Goal: Transaction & Acquisition: Purchase product/service

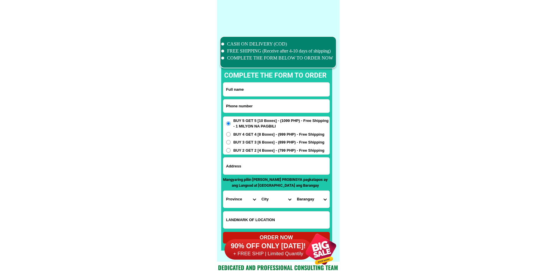
scroll to position [4534, 0]
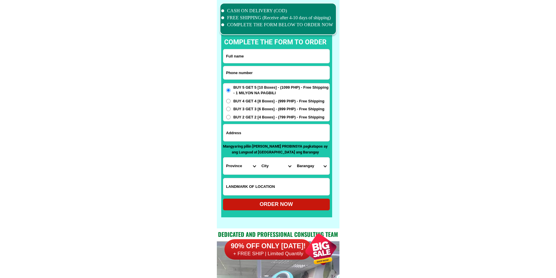
click at [258, 76] on input "Input phone_number" at bounding box center [276, 72] width 106 height 13
click at [268, 56] on input "Input full_name" at bounding box center [276, 56] width 106 height 14
paste input ".Jimmy B. Jacob"
type input ".Jimmy B. Jacob"
click at [288, 69] on input "Input phone_number" at bounding box center [276, 72] width 106 height 13
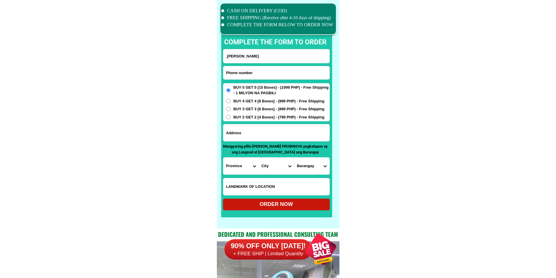
paste input "09615111986"
type input "09615111986"
click at [269, 137] on input "Input address" at bounding box center [276, 132] width 106 height 17
paste input "Block 4 Lot 100 brgy San Isidro Montalban Rizal Rodriguez, save more (malapit) …"
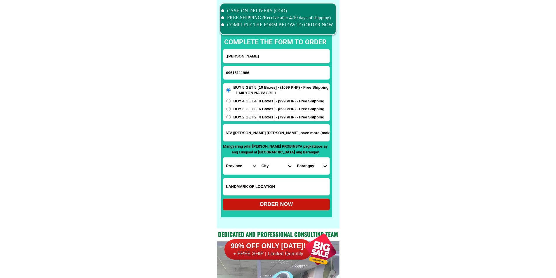
type input "Block 4 Lot 100 brgy San Isidro Montalban Rizal Rodriguez, save more (malapit) …"
click at [225, 162] on select "Province [GEOGRAPHIC_DATA] [GEOGRAPHIC_DATA] [GEOGRAPHIC_DATA] [GEOGRAPHIC_DATA…" at bounding box center [240, 165] width 35 height 17
select select "63_993"
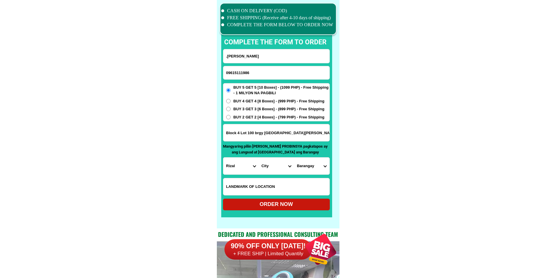
click at [274, 165] on select "City Angono Antipolo-city Binangonan Cainta Cardona Jala-jala Pililla Rizal-bar…" at bounding box center [275, 165] width 35 height 17
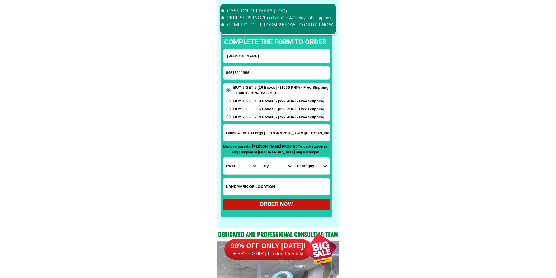
click at [274, 165] on select "City Angono Antipolo-city Binangonan Cainta Cardona Jala-jala Pililla Rizal-bar…" at bounding box center [275, 165] width 35 height 17
click at [273, 166] on select "City Angono Antipolo-city Binangonan Cainta Cardona Jala-jala Pililla Rizal-bar…" at bounding box center [275, 165] width 35 height 17
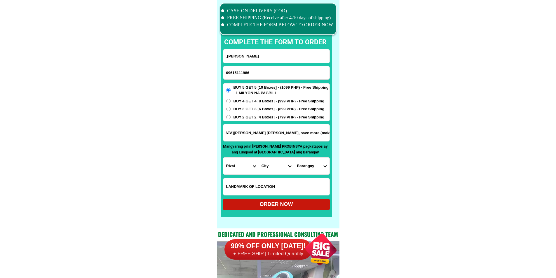
drag, startPoint x: 284, startPoint y: 133, endPoint x: 370, endPoint y: 137, distance: 85.6
click at [271, 168] on select "City Angono Antipolo-city Binangonan Cainta Cardona Jala-jala Pililla Rizal-bar…" at bounding box center [275, 165] width 35 height 17
select select "63_9933587"
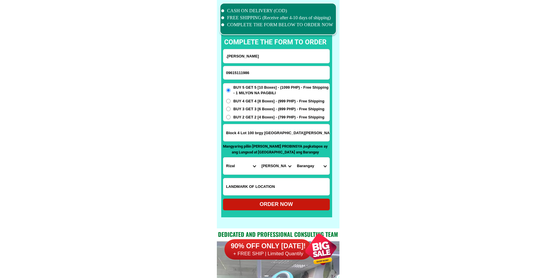
drag, startPoint x: 301, startPoint y: 132, endPoint x: 361, endPoint y: 137, distance: 60.3
drag, startPoint x: 377, startPoint y: 151, endPoint x: 372, endPoint y: 153, distance: 4.4
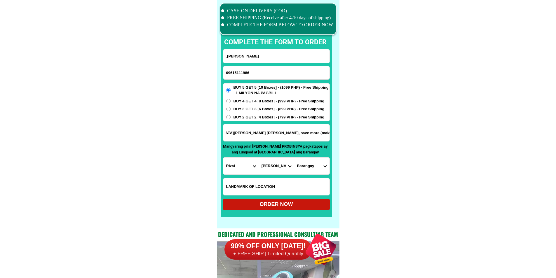
click at [309, 166] on select "Barangay Balite (pob.) Burgos Geronimo Macabud Manggahan Mascap Puray Rosario S…" at bounding box center [311, 165] width 35 height 17
select select "63_99335876972"
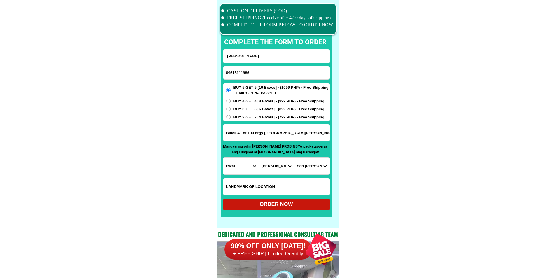
click at [281, 204] on div "ORDER NOW" at bounding box center [276, 204] width 107 height 8
type input ".Jimmy B. Jacob"
type input "Block 4 Lot 100 brgy San Isidro Montalban Rizal Rodriguez, save more (malapit) …"
radio input "true"
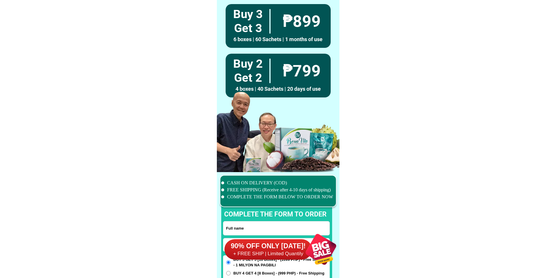
scroll to position [4534, 0]
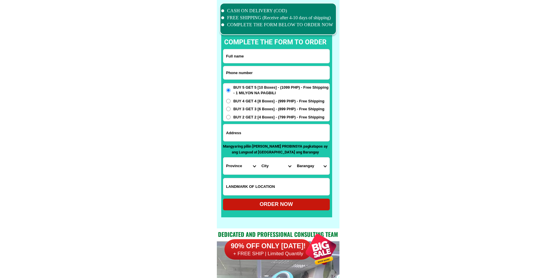
click at [276, 74] on input "Input phone_number" at bounding box center [276, 72] width 106 height 13
paste input "09481235176"
type input "09481235176"
click at [272, 50] on input "Input full_name" at bounding box center [276, 56] width 106 height 14
paste input "[PERSON_NAME]"
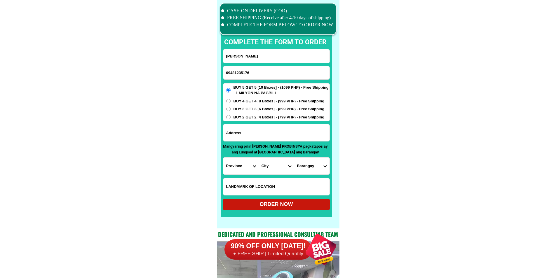
type input "[PERSON_NAME]"
click at [275, 136] on input "Input address" at bounding box center [276, 132] width 106 height 17
paste input "Bulak Sur, Batad Iloilo Bulak Sur Zon 1"
type input "Bulak Sur, Batad Iloilo Bulak Sur Zon 1"
click at [257, 134] on input "Bulak Sur, Batad Iloilo Bulak Sur Zon 1" at bounding box center [276, 132] width 106 height 17
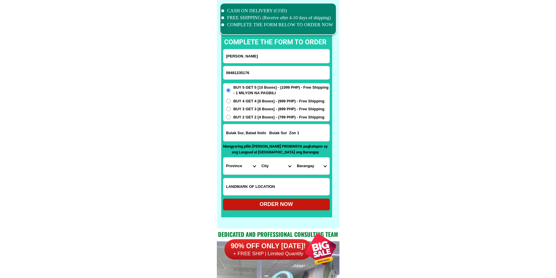
click at [241, 169] on select "Province [GEOGRAPHIC_DATA] [GEOGRAPHIC_DATA] [GEOGRAPHIC_DATA] [GEOGRAPHIC_DATA…" at bounding box center [240, 165] width 35 height 17
select select "63_151"
drag, startPoint x: 393, startPoint y: 179, endPoint x: 369, endPoint y: 169, distance: 26.2
click at [244, 116] on span "BUY 2 GET 2 [4 Boxes] - (799 PHP) - Free Shipping" at bounding box center [278, 117] width 91 height 6
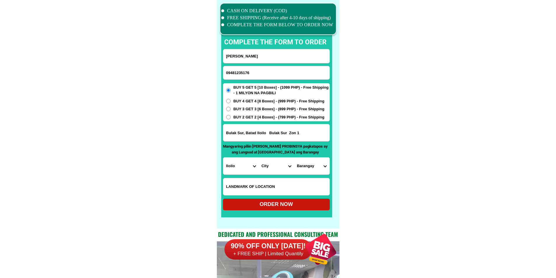
click at [230, 116] on input "BUY 2 GET 2 [4 Boxes] - (799 PHP) - Free Shipping" at bounding box center [228, 117] width 4 height 4
radio input "true"
click at [276, 170] on select "City [PERSON_NAME] [GEOGRAPHIC_DATA] [GEOGRAPHIC_DATA]-[GEOGRAPHIC_DATA]-viejo …" at bounding box center [275, 165] width 35 height 17
select select "63_15117"
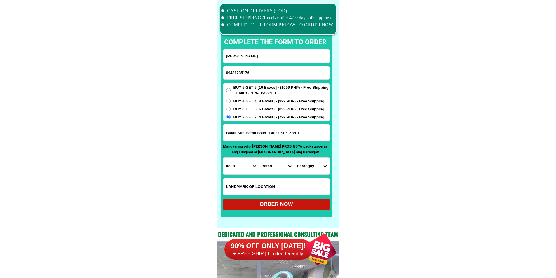
click at [306, 168] on select "Barangay Alapasco Alinsolong Banban [GEOGRAPHIC_DATA] Binon-an Bolhog Bulak nor…" at bounding box center [311, 165] width 35 height 17
select select "63_151174022"
click at [302, 200] on div "ORDER NOW" at bounding box center [276, 205] width 107 height 12
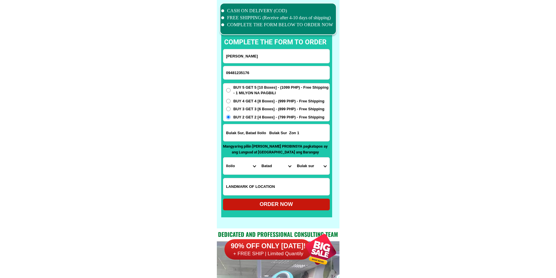
radio input "true"
click at [263, 68] on input "Input phone_number" at bounding box center [276, 72] width 106 height 13
paste input "09301064037"
type input "09301064037"
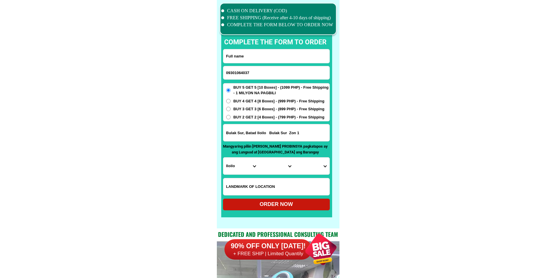
click at [295, 57] on input "Input full_name" at bounding box center [276, 56] width 106 height 14
paste input "teodulfa caduyac abejo"
type input "teodulfa caduyac abejo"
click at [271, 128] on input "Bulak Sur, Batad Iloilo Bulak Sur Zon 1" at bounding box center [276, 132] width 106 height 17
paste input "zone 2b agora mat-1 [PERSON_NAME] [GEOGRAPHIC_DATA], [GEOGRAPHIC_DATA] [GEOGRAP…"
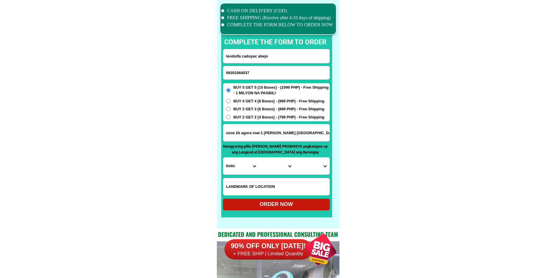
scroll to position [0, 36]
type input "zone 2b agora mat-1 [PERSON_NAME] [GEOGRAPHIC_DATA], [GEOGRAPHIC_DATA] [GEOGRAP…"
click at [260, 133] on input "zone 2b agora mat-1 [PERSON_NAME] [GEOGRAPHIC_DATA], [GEOGRAPHIC_DATA] [GEOGRAP…" at bounding box center [276, 132] width 106 height 17
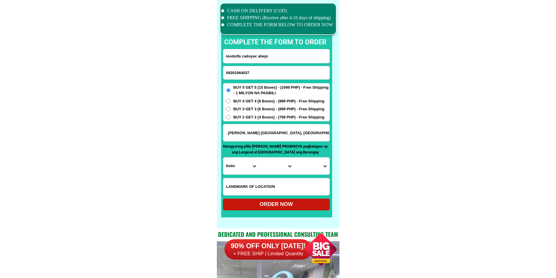
click at [276, 135] on input "zone 2b agora mat-1 [PERSON_NAME] [GEOGRAPHIC_DATA], [GEOGRAPHIC_DATA] [GEOGRAP…" at bounding box center [276, 132] width 106 height 17
click at [231, 172] on select "Province [GEOGRAPHIC_DATA] [GEOGRAPHIC_DATA] [GEOGRAPHIC_DATA] [GEOGRAPHIC_DATA…" at bounding box center [240, 165] width 35 height 17
select select "63_386"
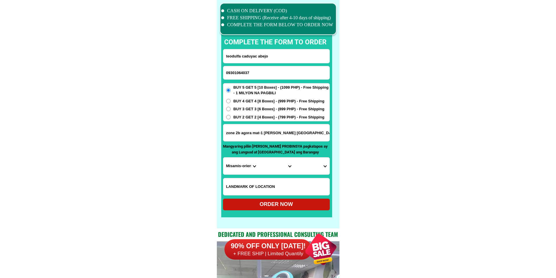
click at [271, 169] on select "City Alubijid [GEOGRAPHIC_DATA] [GEOGRAPHIC_DATA] [GEOGRAPHIC_DATA] [GEOGRAPHIC…" at bounding box center [275, 165] width 35 height 17
select select "63_386807"
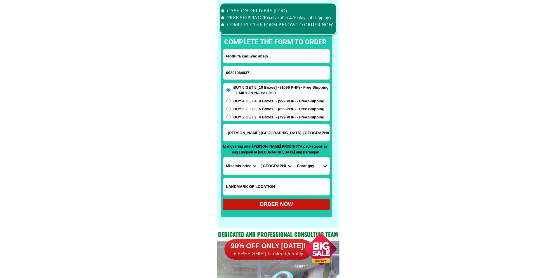
drag, startPoint x: 318, startPoint y: 136, endPoint x: 360, endPoint y: 142, distance: 41.8
click at [316, 168] on select "Barangay Agusan Baikingon [GEOGRAPHIC_DATA] Balulang Barangay 1 (pob.) Barangay…" at bounding box center [311, 165] width 35 height 17
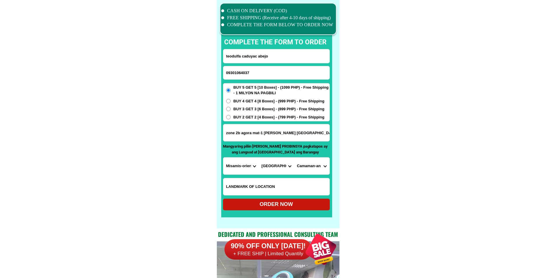
drag, startPoint x: 409, startPoint y: 120, endPoint x: 386, endPoint y: 128, distance: 23.8
click at [306, 167] on select "Barangay Agusan Baikingon [GEOGRAPHIC_DATA] Balulang Barangay 1 (pob.) Barangay…" at bounding box center [311, 165] width 35 height 17
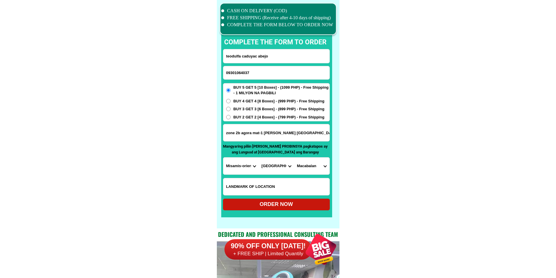
click at [306, 167] on select "Barangay Agusan Baikingon [GEOGRAPHIC_DATA] Balulang Barangay 1 (pob.) Barangay…" at bounding box center [311, 165] width 35 height 17
select select "63_3868071684"
click at [294, 157] on select "Barangay Agusan Baikingon [GEOGRAPHIC_DATA] Balulang Barangay 1 (pob.) Barangay…" at bounding box center [311, 165] width 35 height 17
click at [278, 202] on div "ORDER NOW" at bounding box center [276, 204] width 107 height 8
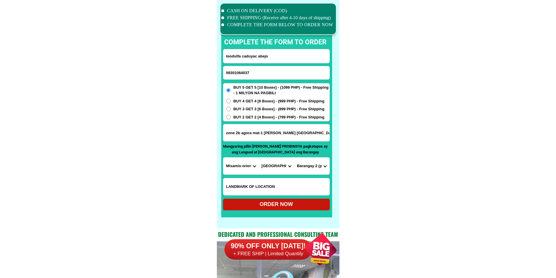
radio input "true"
click at [285, 71] on input "09301064037" at bounding box center [276, 72] width 106 height 13
paste input "09073107858"
type input "09073107858"
drag, startPoint x: 275, startPoint y: 57, endPoint x: 276, endPoint y: 53, distance: 4.0
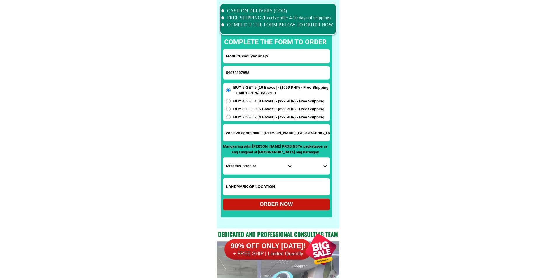
click at [275, 57] on input "teodulfa caduyac abejo" at bounding box center [276, 56] width 106 height 14
paste input "[PERSON_NAME]"
type input "[PERSON_NAME]"
click at [278, 138] on input "Input address" at bounding box center [276, 132] width 106 height 17
paste input "Zone [PERSON_NAME] [PERSON_NAME] [PERSON_NAME] Camarines Sur"
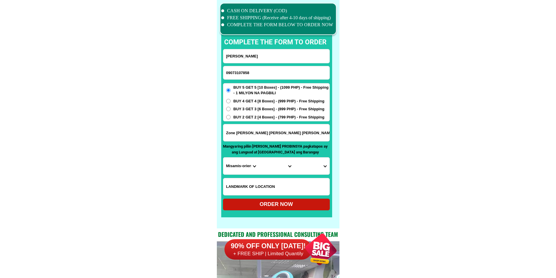
type input "Zone [PERSON_NAME] [PERSON_NAME] [PERSON_NAME] Camarines Sur"
click at [258, 114] on span "BUY 2 GET 2 [4 Boxes] - (799 PHP) - Free Shipping" at bounding box center [278, 117] width 91 height 6
click at [230, 115] on input "BUY 2 GET 2 [4 Boxes] - (799 PHP) - Free Shipping" at bounding box center [228, 117] width 4 height 4
radio input "true"
click at [240, 168] on select "Province [GEOGRAPHIC_DATA] [GEOGRAPHIC_DATA] [GEOGRAPHIC_DATA] [GEOGRAPHIC_DATA…" at bounding box center [240, 165] width 35 height 17
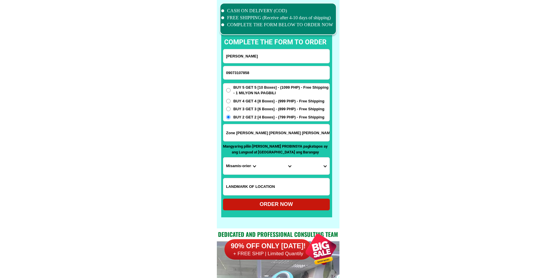
select select "63_374"
click at [223, 157] on select "Province [GEOGRAPHIC_DATA] [GEOGRAPHIC_DATA] [GEOGRAPHIC_DATA] [GEOGRAPHIC_DATA…" at bounding box center [240, 165] width 35 height 17
click at [279, 172] on select "City Baao Balatan Bombon Buhi [PERSON_NAME][GEOGRAPHIC_DATA] Calabanga [GEOGRAP…" at bounding box center [275, 165] width 35 height 17
select select "63_3747927"
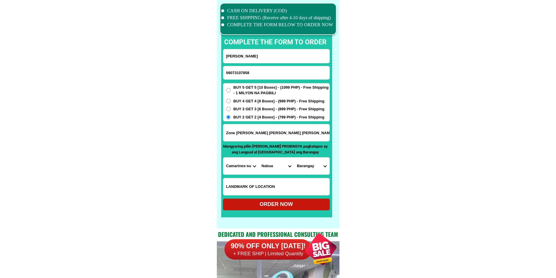
click at [314, 169] on select "Barangay Angustia (angustia inapatan) Antipolo old Antipolo young [PERSON_NAME]…" at bounding box center [311, 165] width 35 height 17
click at [313, 166] on select "Barangay Angustia (angustia inapatan) Antipolo old Antipolo young [PERSON_NAME]…" at bounding box center [311, 165] width 35 height 17
select select "63_37479275055"
drag, startPoint x: 384, startPoint y: 178, endPoint x: 368, endPoint y: 181, distance: 16.3
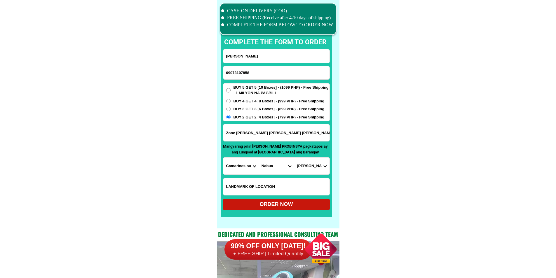
click at [278, 207] on div "ORDER NOW" at bounding box center [276, 204] width 107 height 8
radio input "true"
